Goal: Task Accomplishment & Management: Complete application form

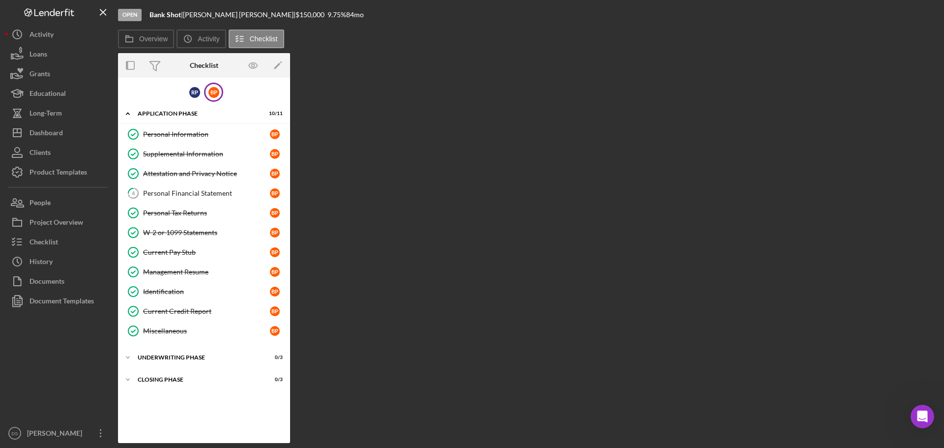
scroll to position [1005, 0]
click at [175, 103] on div "R P B P Icon/Expander Application Phase 10 / 11 Personal Information Personal I…" at bounding box center [204, 260] width 172 height 355
click at [171, 109] on div "Icon/Expander Application Phase 10 / 11" at bounding box center [204, 114] width 172 height 20
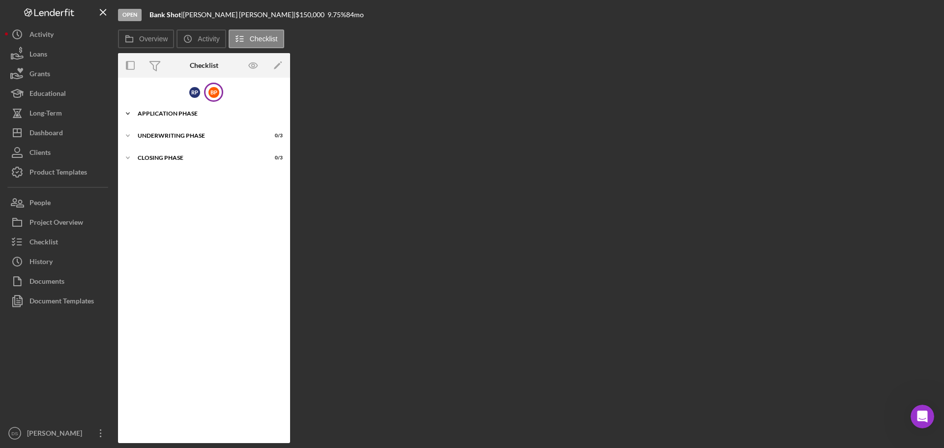
click at [181, 115] on div "Application Phase" at bounding box center [208, 114] width 140 height 6
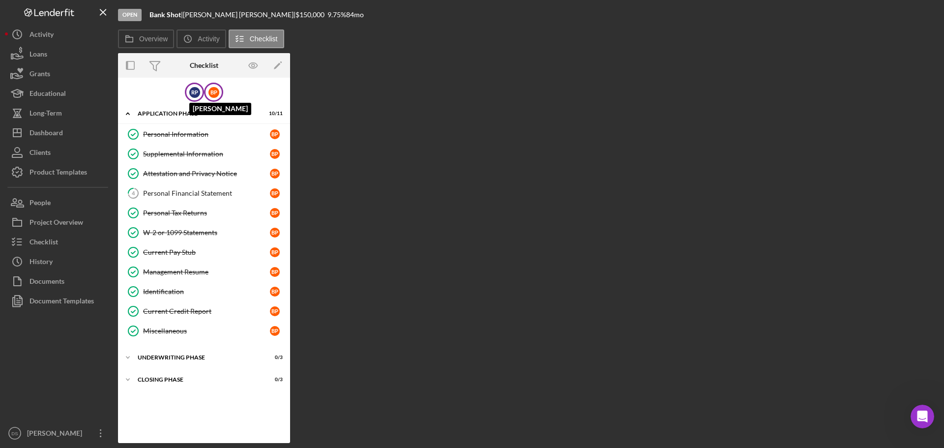
click at [195, 93] on div "R P" at bounding box center [194, 92] width 11 height 11
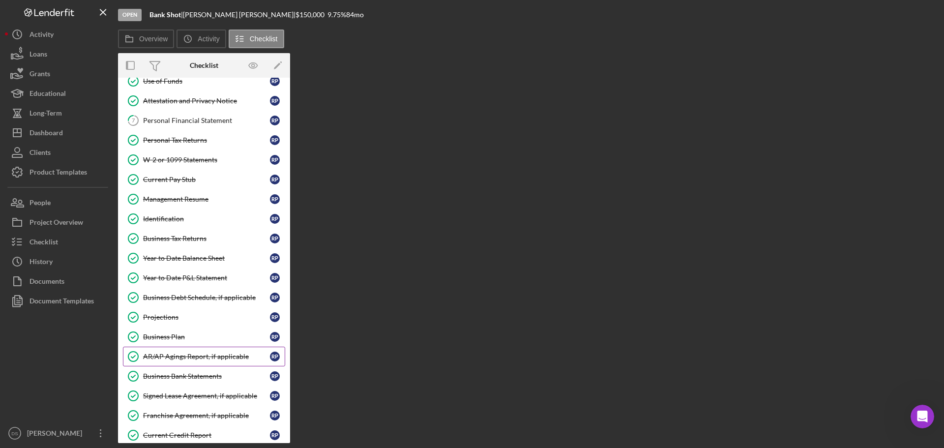
scroll to position [313, 0]
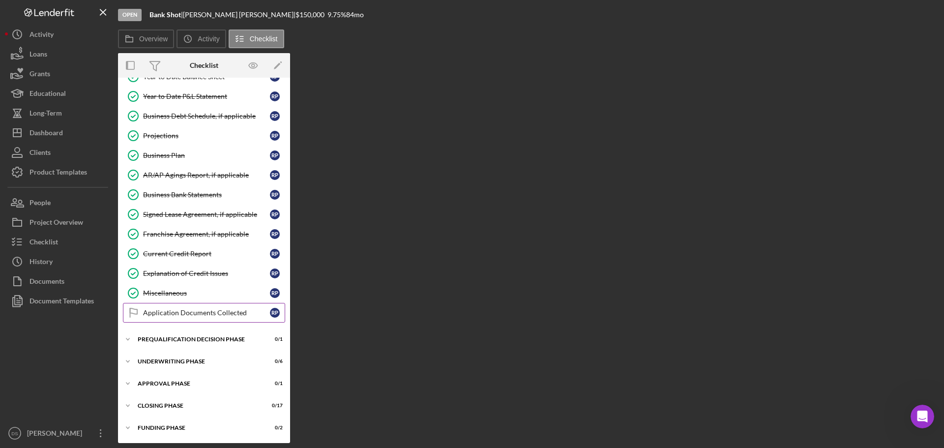
click at [174, 305] on link "Application Documents Collected Application Documents Collected R P" at bounding box center [204, 313] width 162 height 20
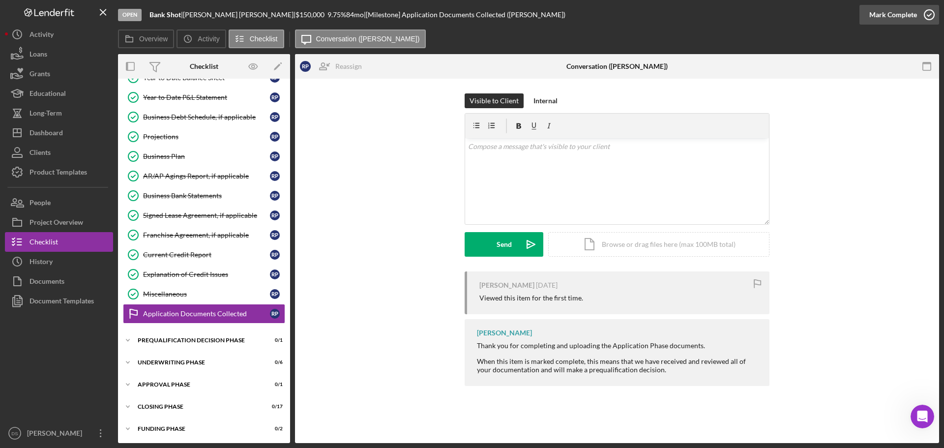
click at [931, 13] on icon "button" at bounding box center [929, 14] width 25 height 25
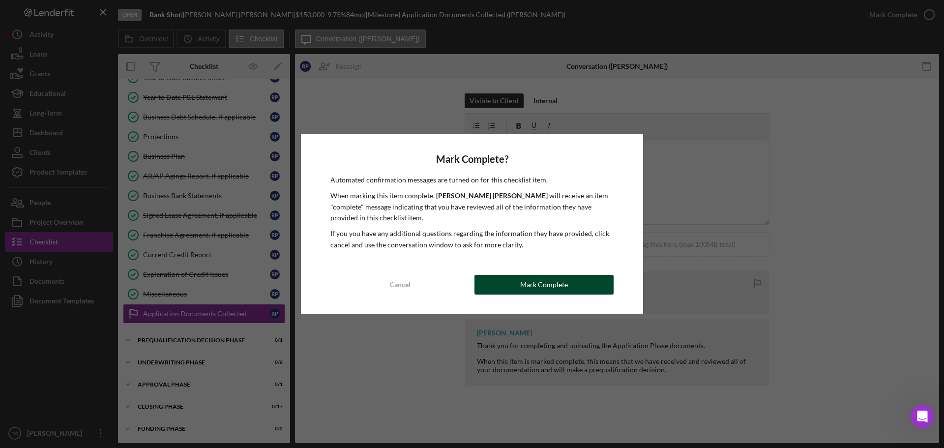
click at [586, 283] on button "Mark Complete" at bounding box center [543, 285] width 139 height 20
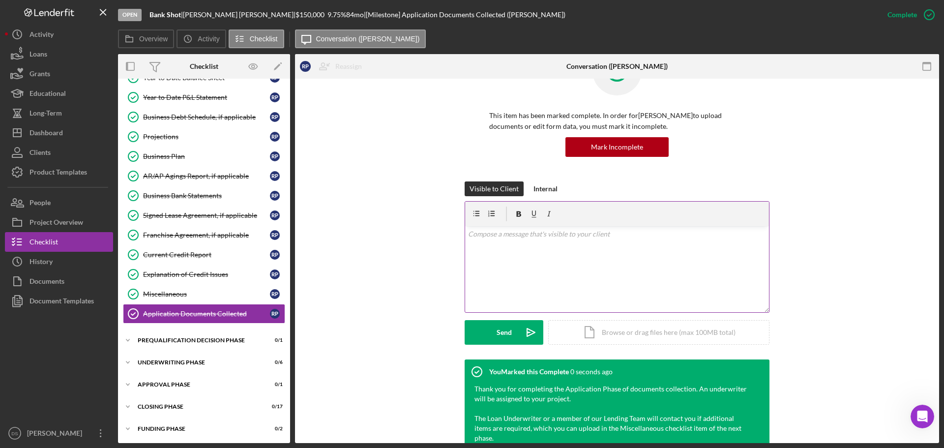
scroll to position [186, 0]
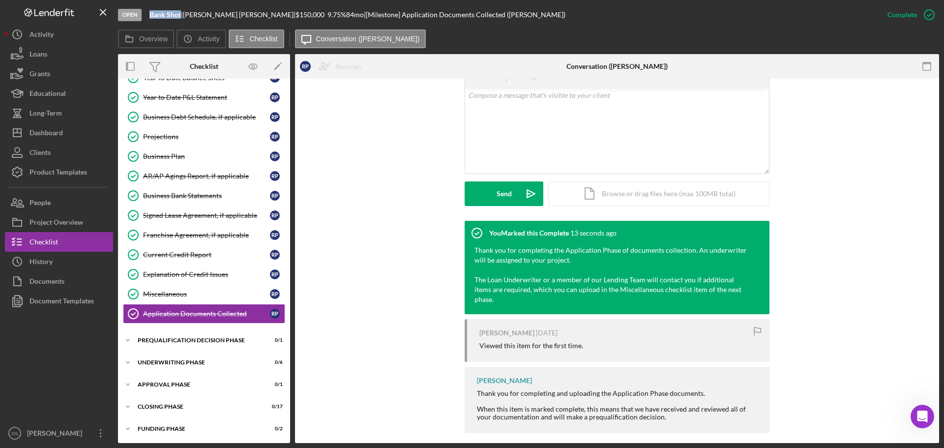
drag, startPoint x: 148, startPoint y: 14, endPoint x: 180, endPoint y: 15, distance: 31.5
click at [180, 15] on div "Open Bank Shot | [PERSON_NAME] | $150,000 $150,000 9.75 % 84 mo | [Milestone] A…" at bounding box center [497, 14] width 759 height 29
copy b "Bank Shot"
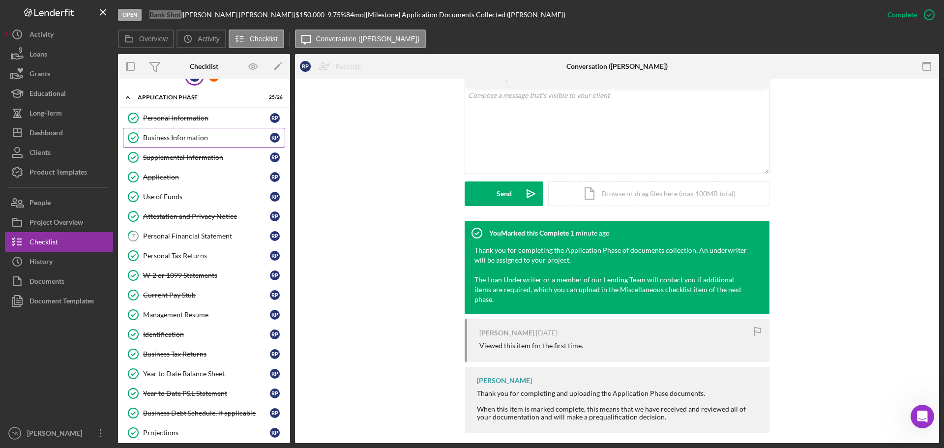
scroll to position [0, 0]
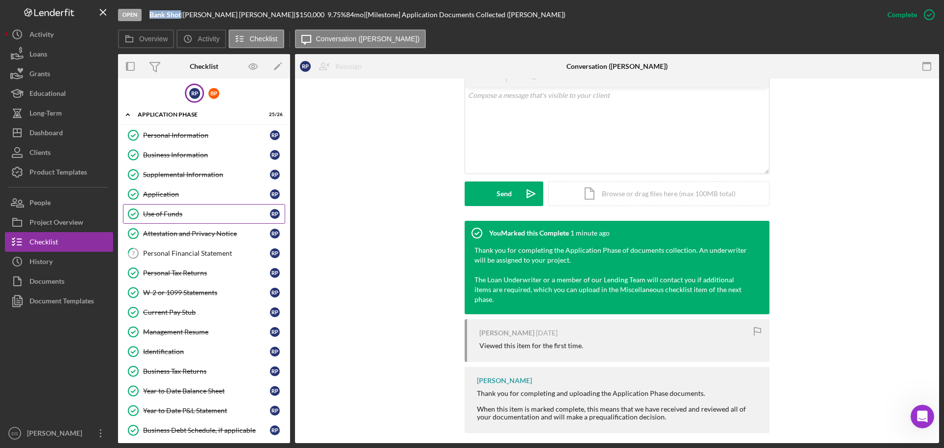
click at [186, 204] on link "Use of Funds Use of Funds R P" at bounding box center [204, 214] width 162 height 20
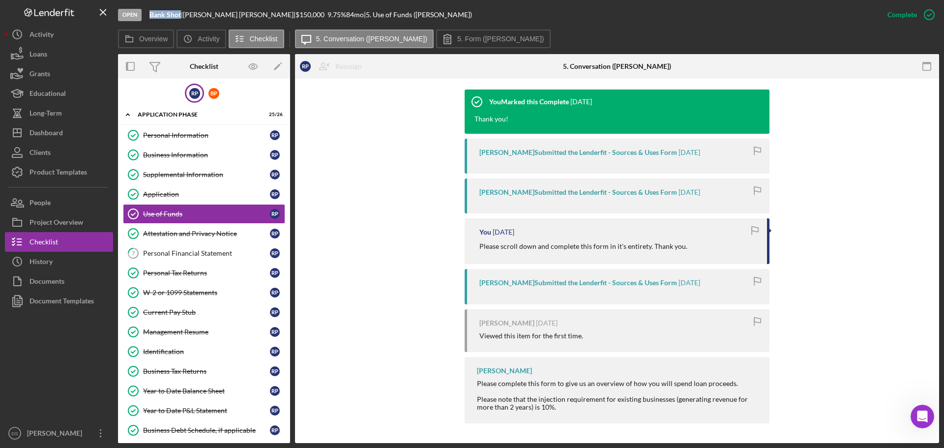
scroll to position [268, 0]
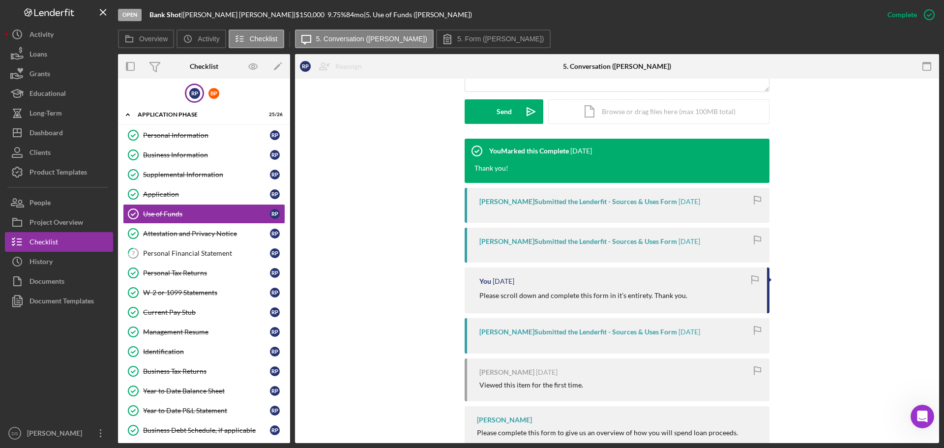
click at [475, 51] on div "Overview Icon/History Activity Checklist Icon/Message 5. Conversation ([PERSON_…" at bounding box center [528, 235] width 821 height 413
click at [474, 43] on button "5. Form ([PERSON_NAME])" at bounding box center [493, 38] width 115 height 19
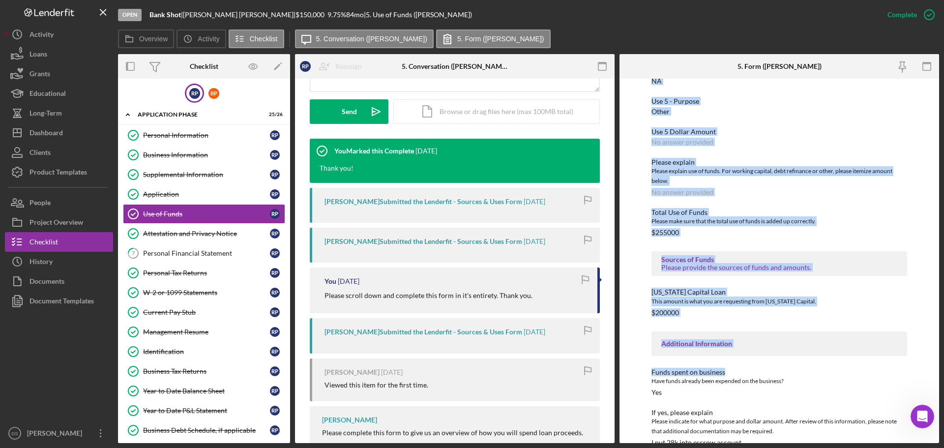
scroll to position [617, 0]
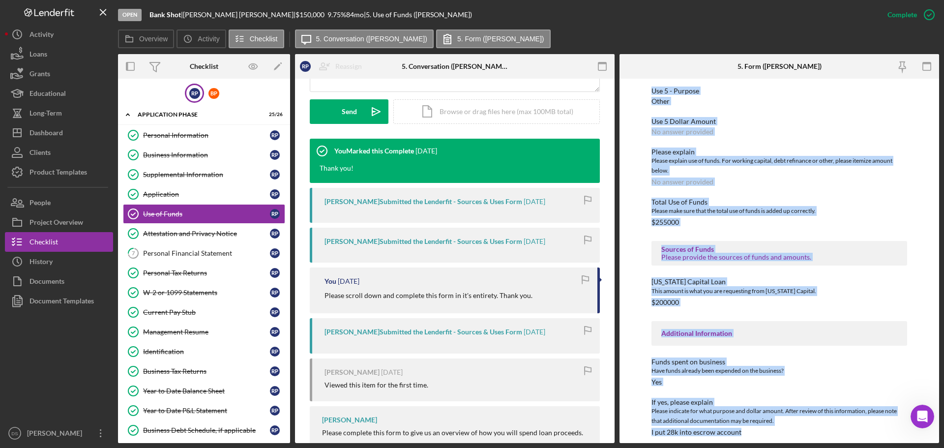
drag, startPoint x: 656, startPoint y: 128, endPoint x: 702, endPoint y: 305, distance: 183.2
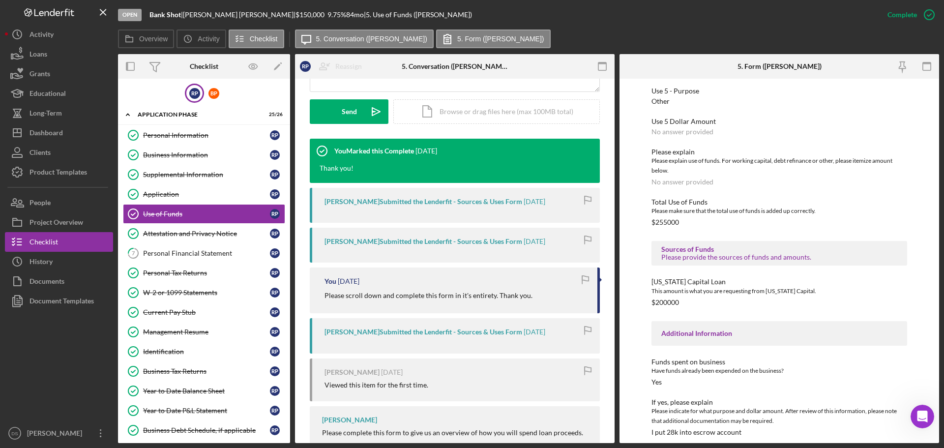
drag, startPoint x: 766, startPoint y: 433, endPoint x: 759, endPoint y: 426, distance: 9.4
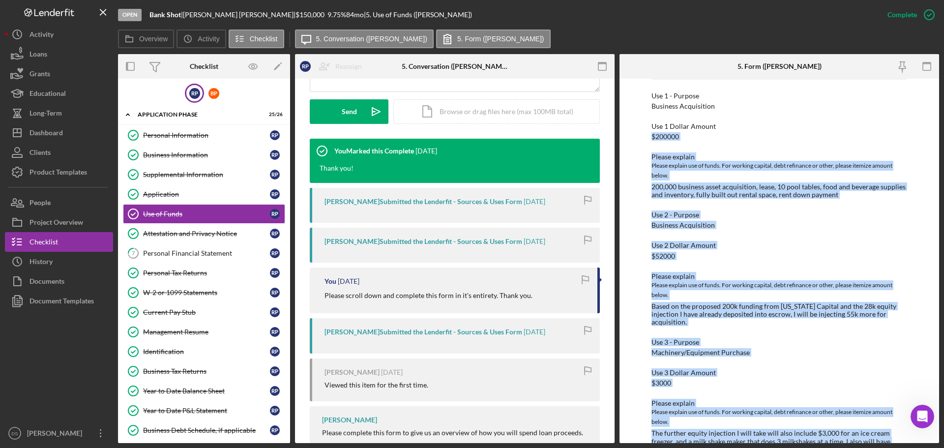
drag, startPoint x: 759, startPoint y: 426, endPoint x: 754, endPoint y: 132, distance: 294.0
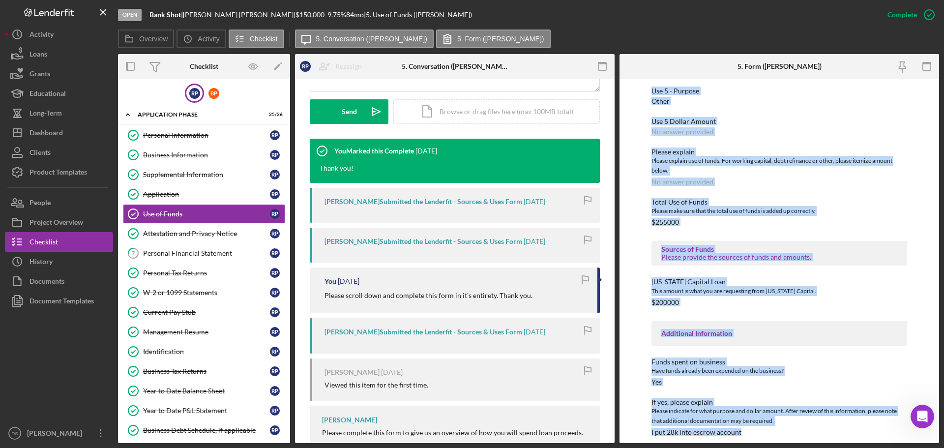
drag, startPoint x: 673, startPoint y: 134, endPoint x: 783, endPoint y: 427, distance: 313.1
copy div "Use of Funds Please identify the use of funds and the amount for each use. In t…"
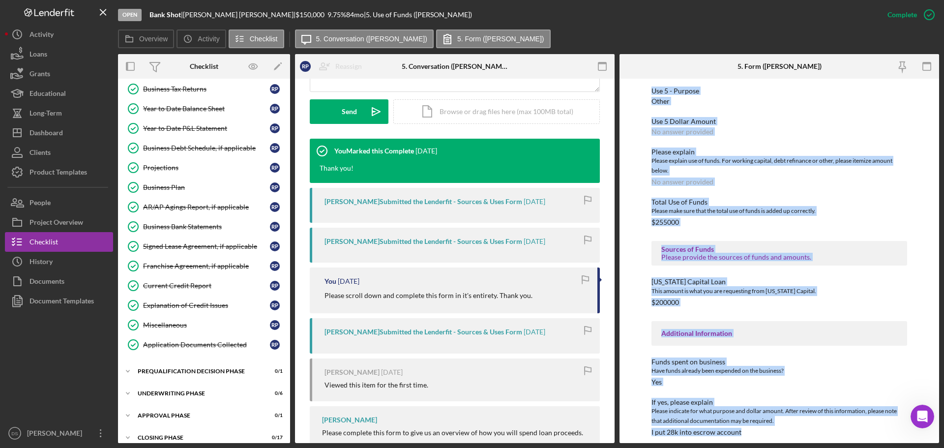
scroll to position [265, 0]
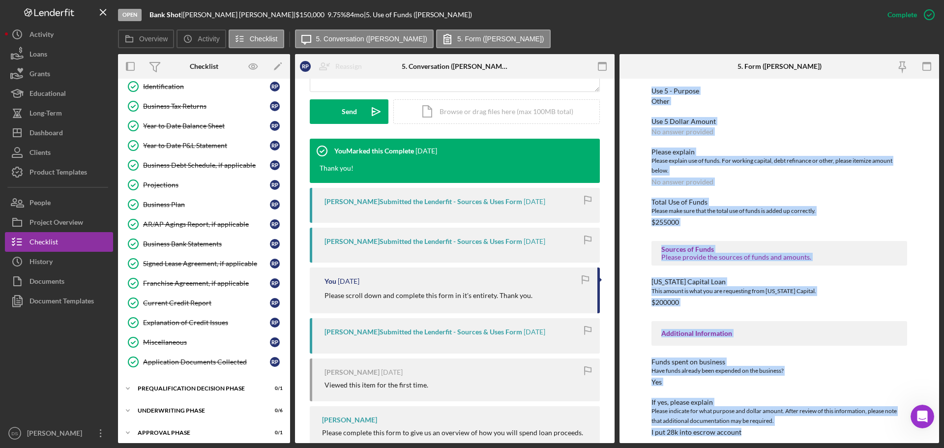
click at [893, 329] on div "Additional Information" at bounding box center [779, 333] width 236 height 8
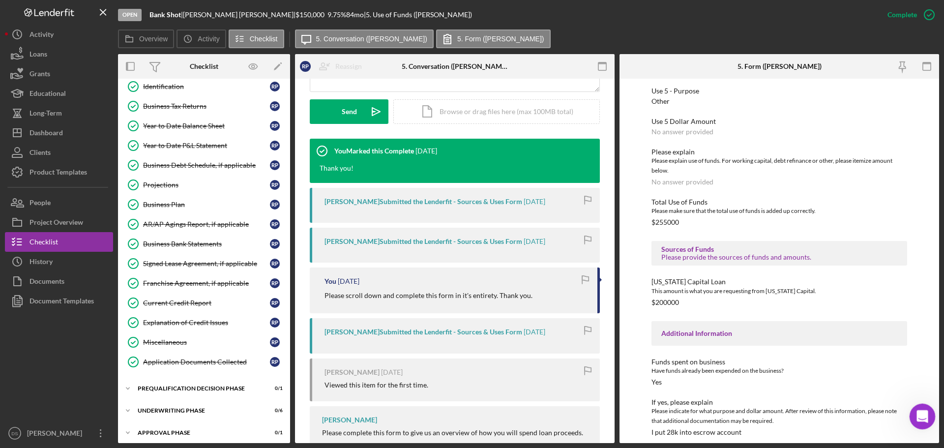
click at [924, 406] on div "Open Intercom Messenger" at bounding box center [920, 415] width 32 height 32
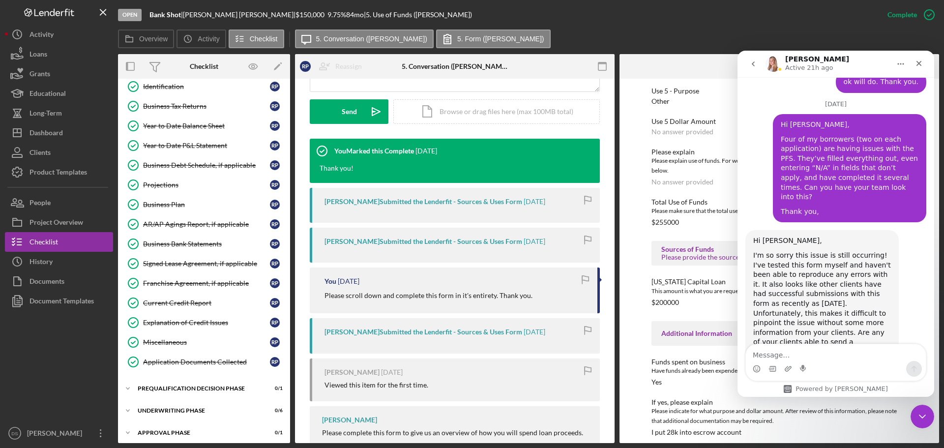
scroll to position [1005, 0]
click at [921, 62] on icon "Close" at bounding box center [919, 63] width 8 height 8
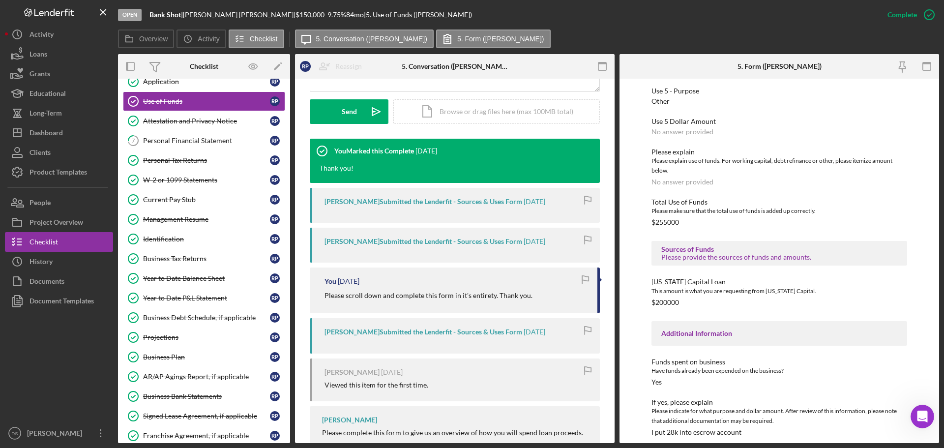
scroll to position [0, 0]
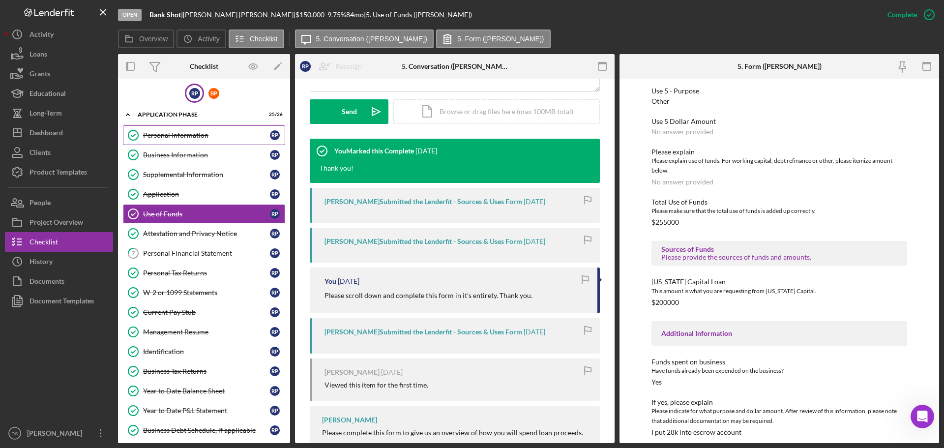
click at [179, 131] on div "Personal Information" at bounding box center [206, 135] width 127 height 8
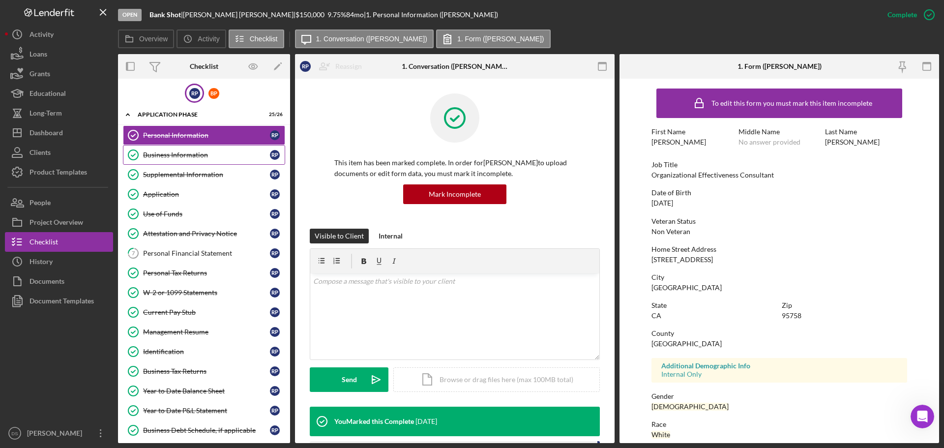
click at [181, 151] on div "Business Information" at bounding box center [206, 155] width 127 height 8
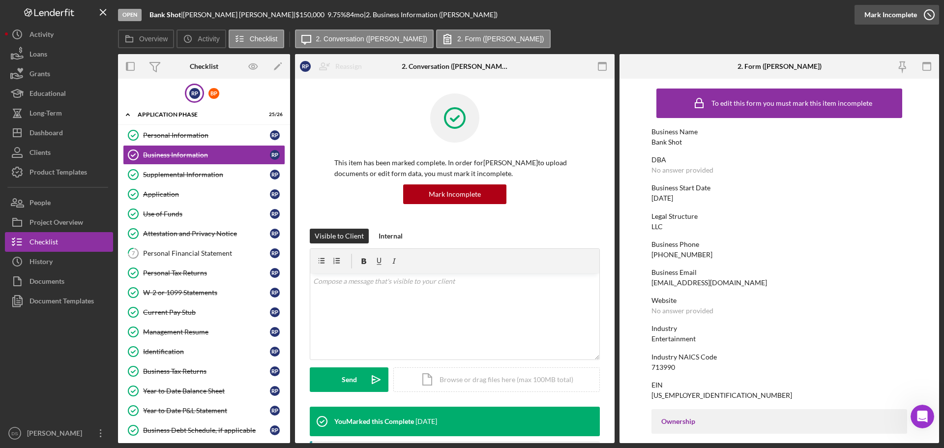
click at [917, 14] on icon "button" at bounding box center [929, 14] width 25 height 25
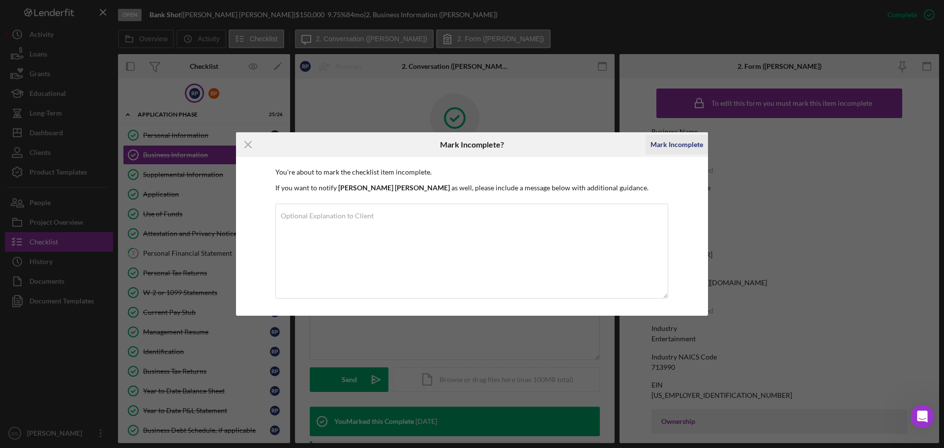
click at [666, 147] on div "Mark Incomplete" at bounding box center [676, 145] width 53 height 20
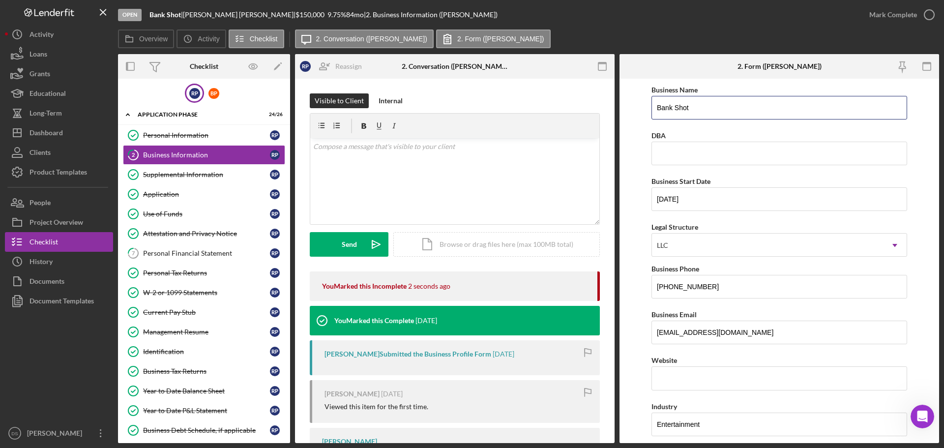
drag, startPoint x: 720, startPoint y: 106, endPoint x: 635, endPoint y: 114, distance: 85.4
click at [636, 114] on form "Business Name Bank Shot DBA Business Start Date [DATE] Legal Structure LLC Icon…" at bounding box center [778, 261] width 319 height 364
paste input "NorCal Cue Ventures LLC"
type input "NorCal Cue Ventures LLC"
click at [927, 13] on icon "button" at bounding box center [929, 14] width 25 height 25
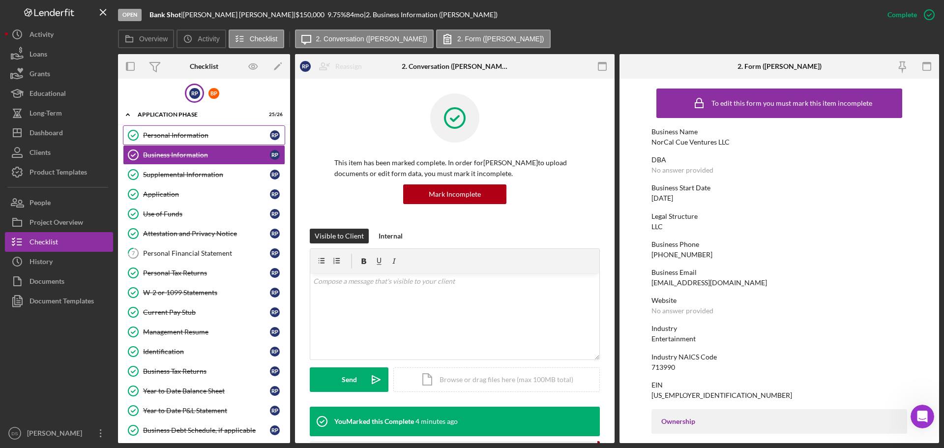
click at [183, 131] on div "Personal Information" at bounding box center [206, 135] width 127 height 8
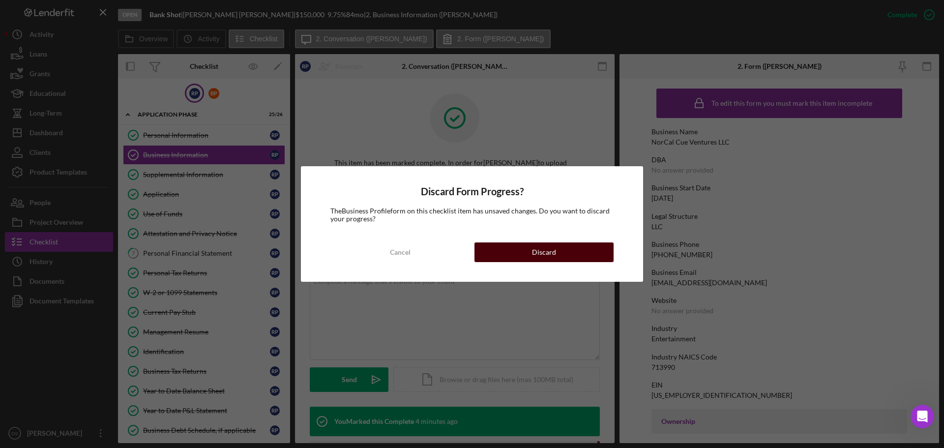
click at [554, 252] on div "Discard" at bounding box center [544, 252] width 24 height 20
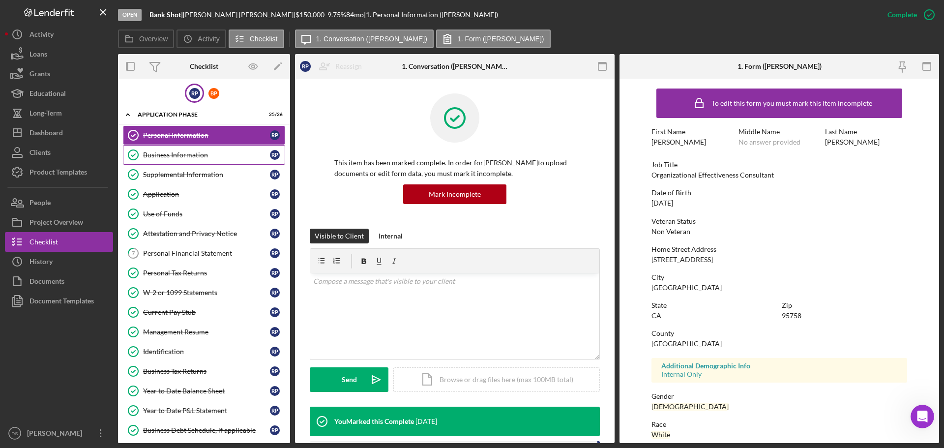
click at [188, 149] on link "Business Information Business Information R P" at bounding box center [204, 155] width 162 height 20
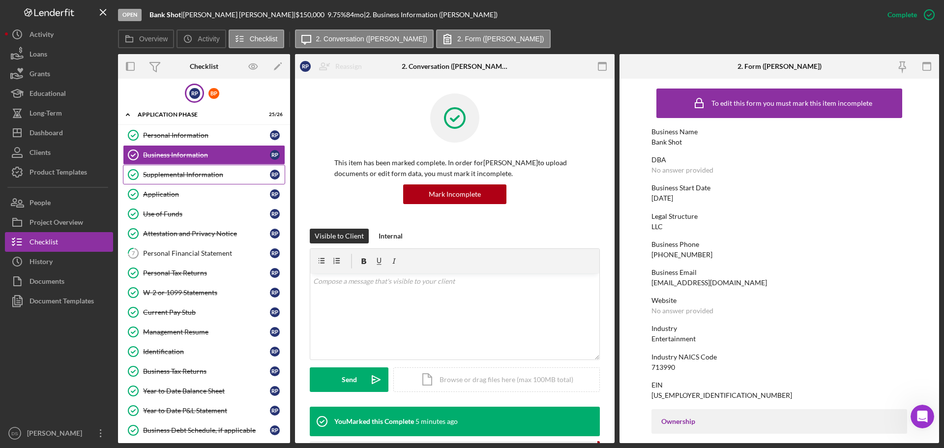
click at [188, 171] on div "Supplemental Information" at bounding box center [206, 175] width 127 height 8
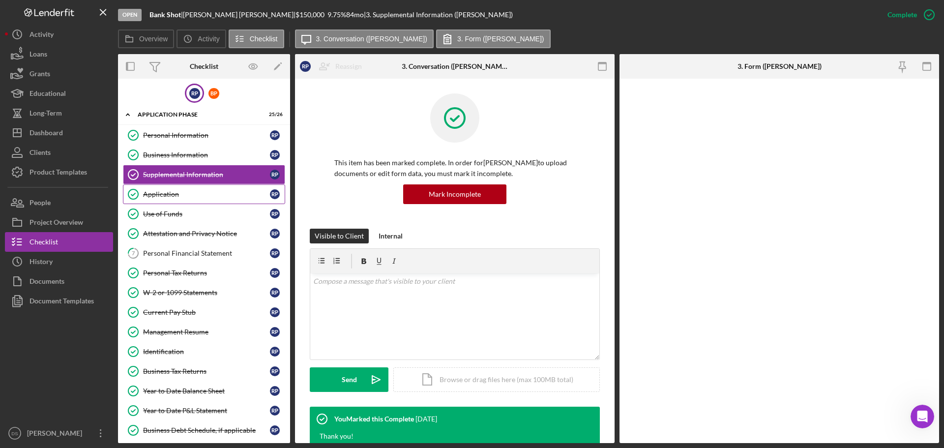
click at [186, 191] on div "Application" at bounding box center [206, 194] width 127 height 8
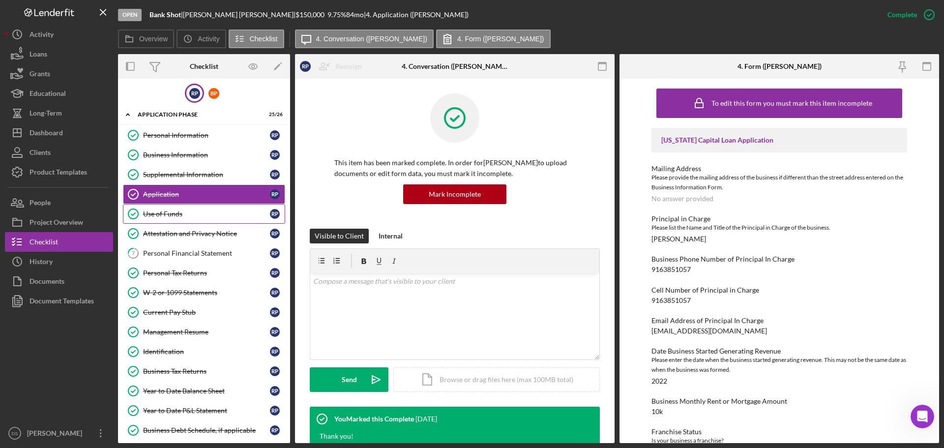
click at [180, 218] on div "Use of Funds" at bounding box center [206, 214] width 127 height 8
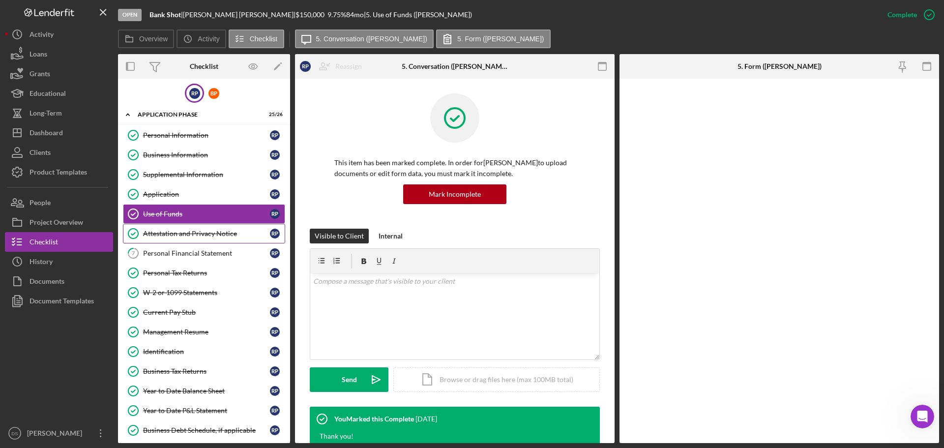
click at [182, 233] on div "Attestation and Privacy Notice" at bounding box center [206, 234] width 127 height 8
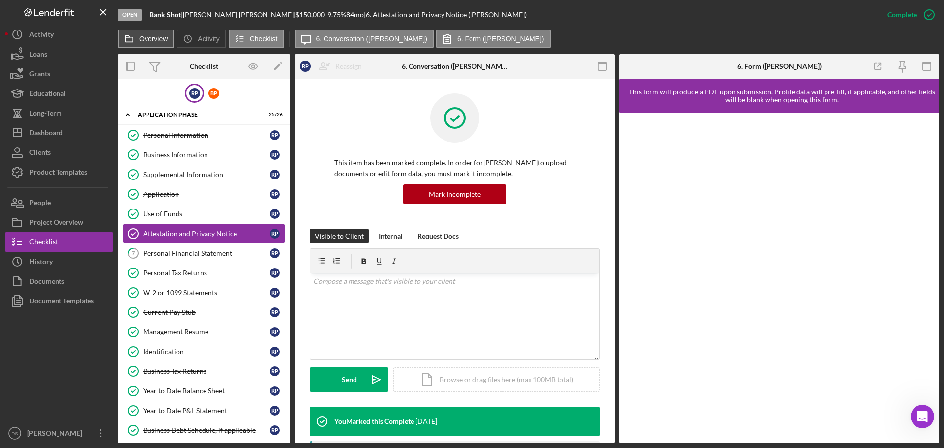
click at [162, 40] on label "Overview" at bounding box center [153, 39] width 29 height 8
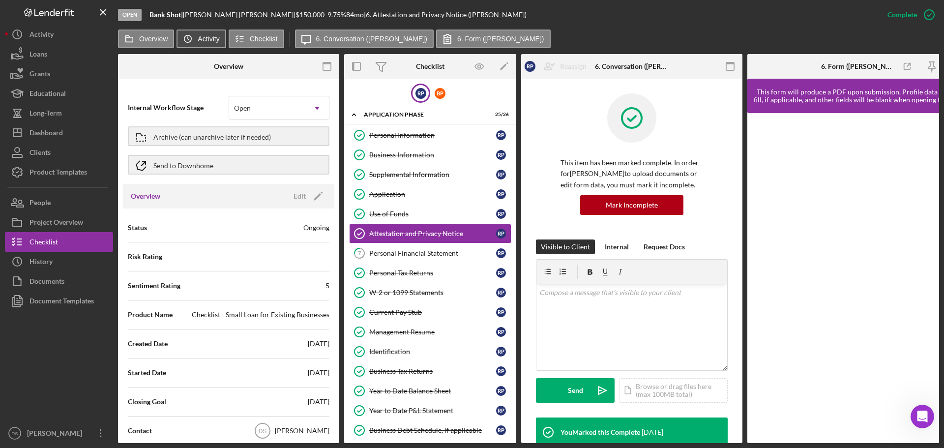
click at [196, 36] on icon "Icon/History" at bounding box center [188, 39] width 20 height 20
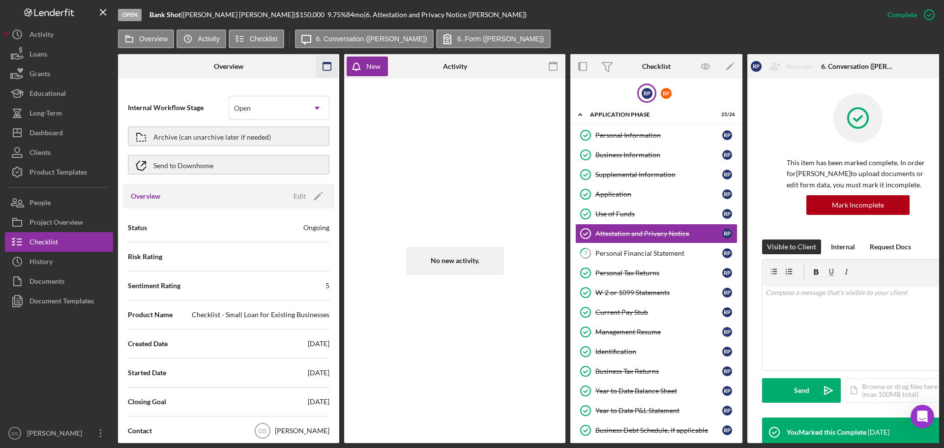
click at [331, 66] on rect "button" at bounding box center [327, 66] width 8 height 8
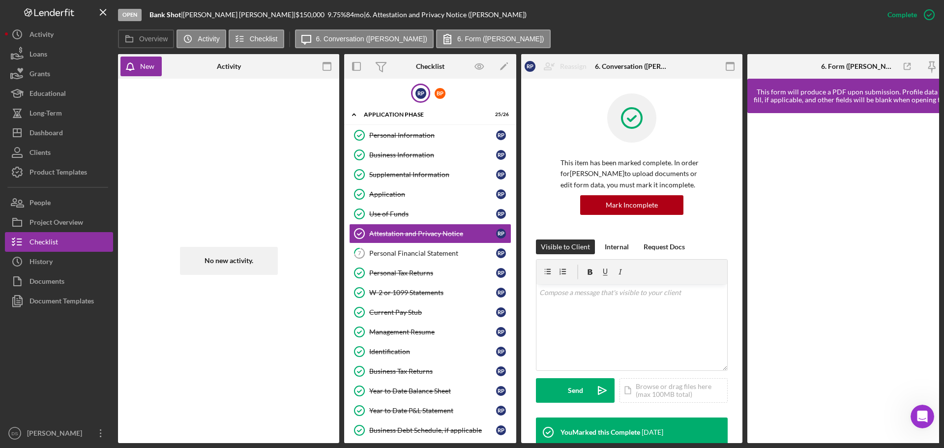
click at [331, 66] on rect "button" at bounding box center [327, 66] width 8 height 8
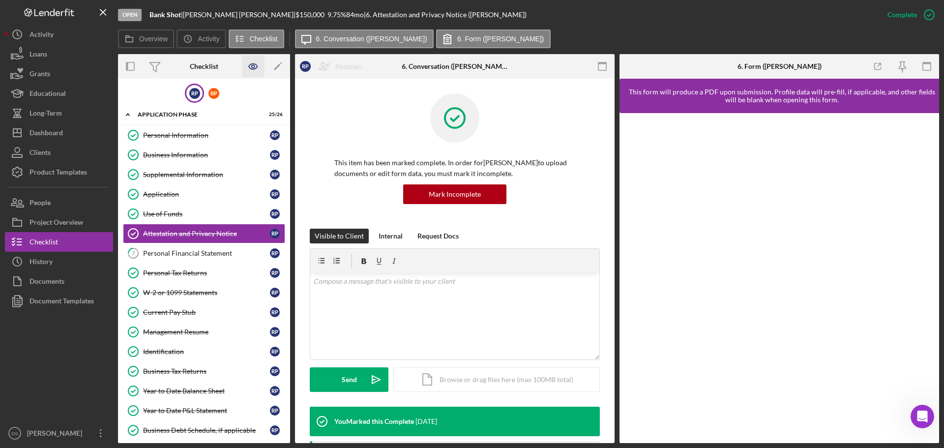
click at [254, 67] on icon "button" at bounding box center [253, 67] width 22 height 22
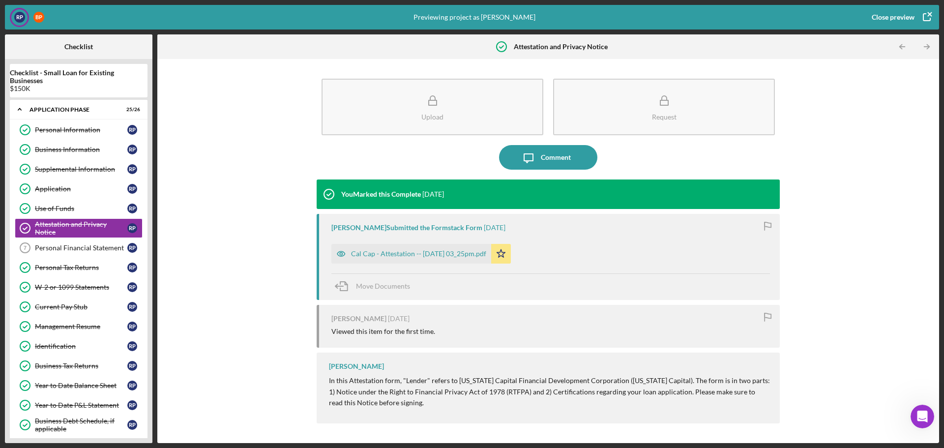
click at [888, 12] on div "Close preview" at bounding box center [892, 17] width 43 height 20
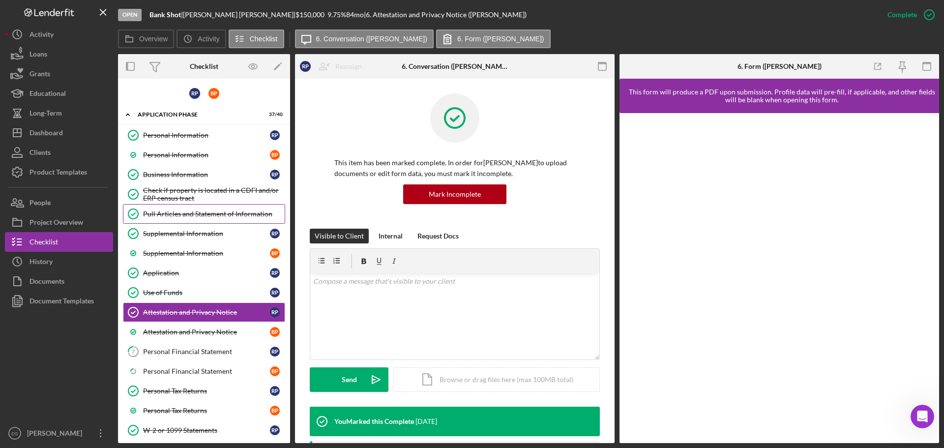
click at [203, 212] on div "Pull Articles and Statement of Information" at bounding box center [214, 214] width 142 height 8
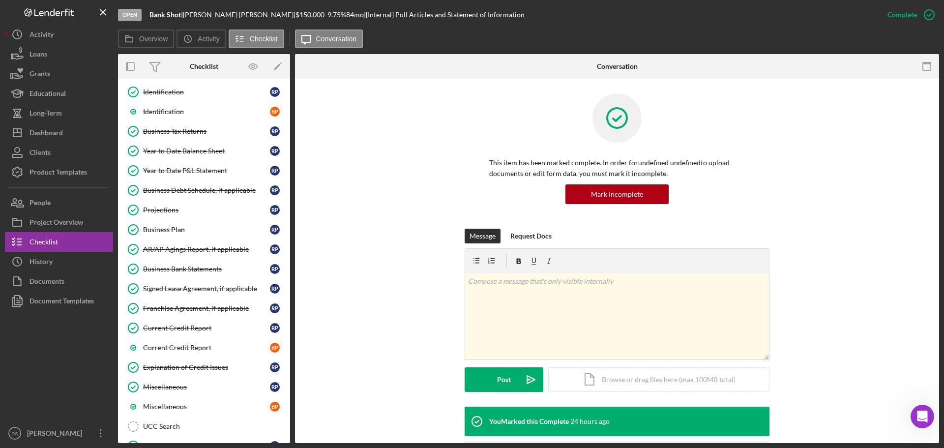
scroll to position [541, 0]
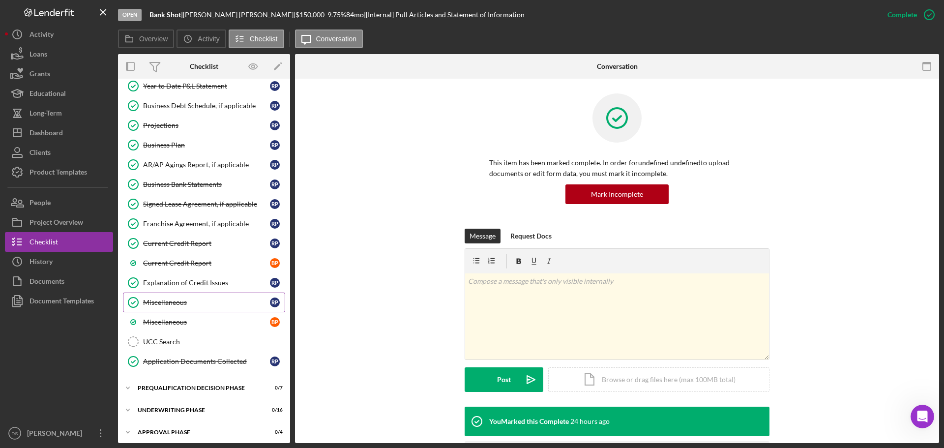
click at [192, 307] on link "Miscellaneous Miscellaneous R P" at bounding box center [204, 302] width 162 height 20
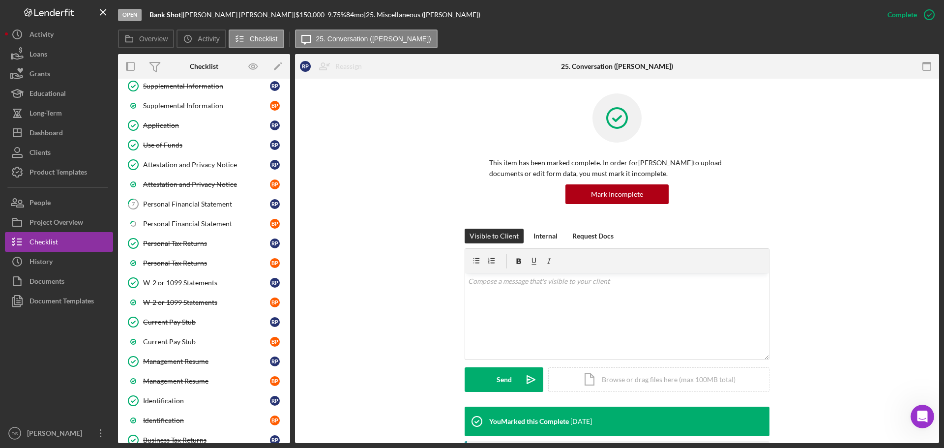
scroll to position [98, 0]
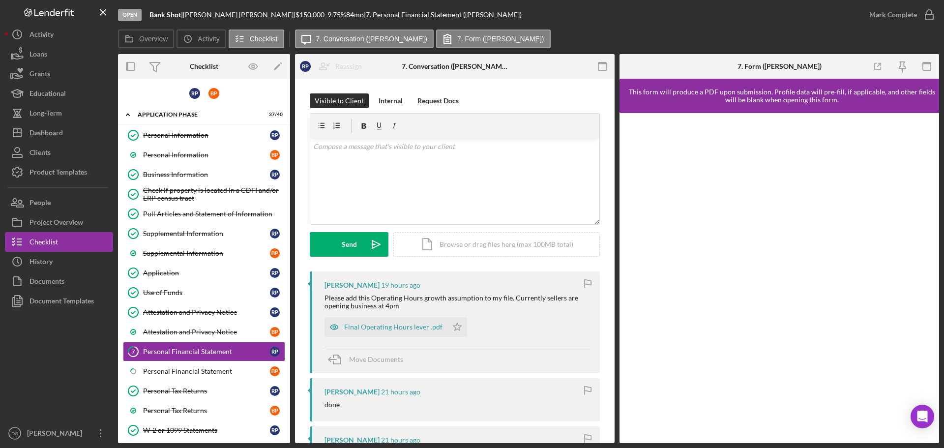
scroll to position [91, 0]
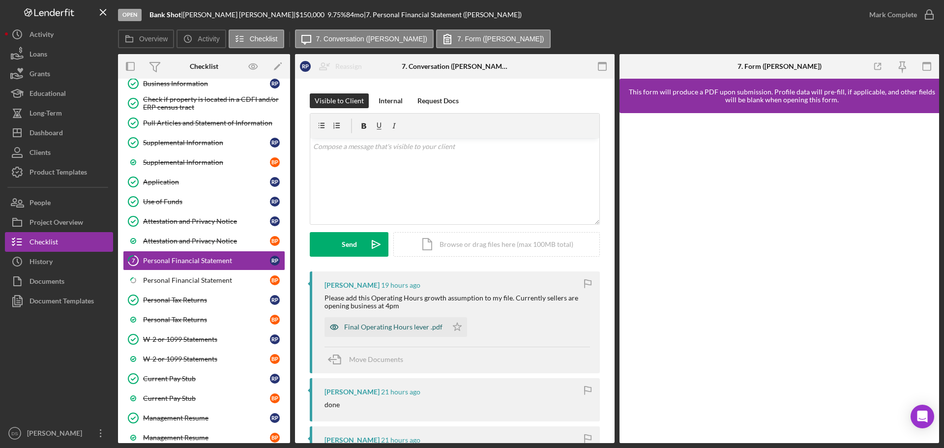
click at [373, 321] on div "Final Operating Hours lever .pdf" at bounding box center [385, 327] width 123 height 20
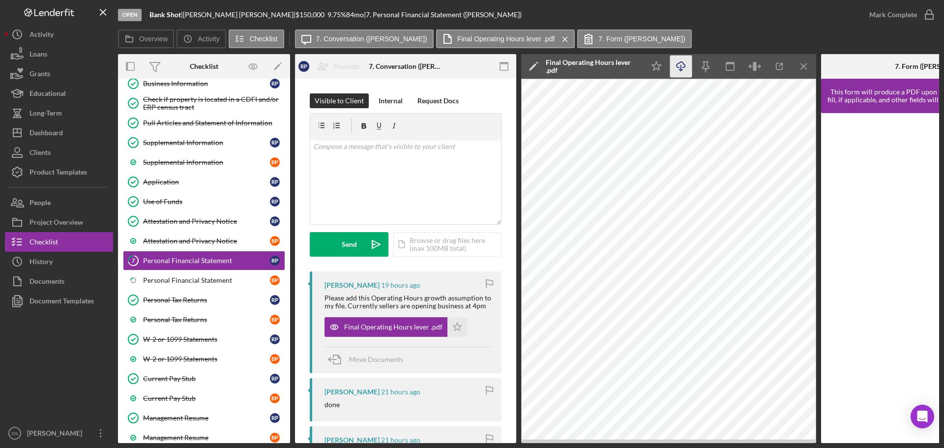
click at [683, 69] on icon "Icon/Download" at bounding box center [681, 67] width 22 height 22
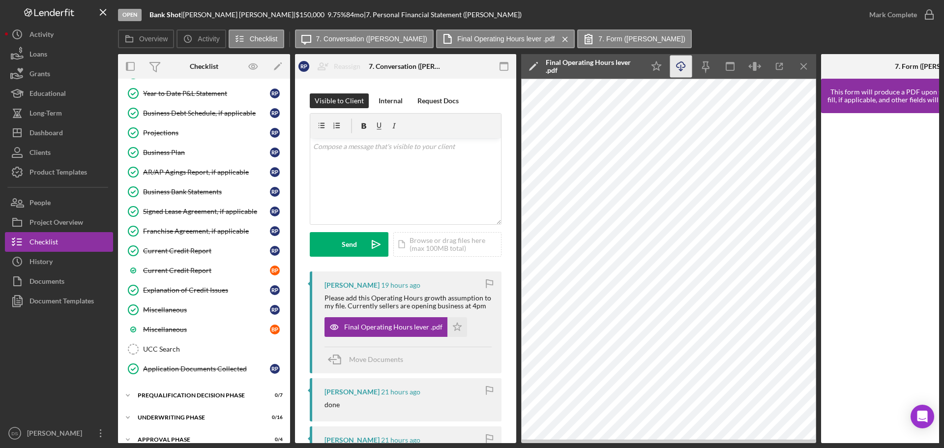
scroll to position [582, 0]
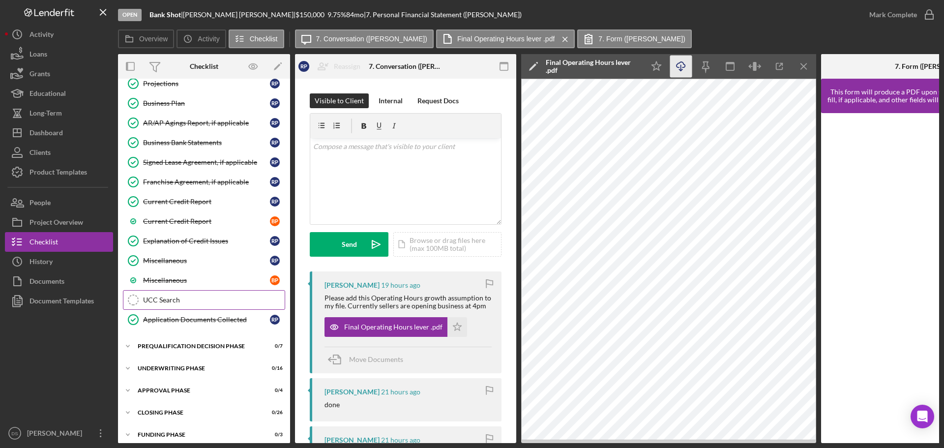
click at [202, 300] on div "UCC Search" at bounding box center [214, 300] width 142 height 8
